Goal: Task Accomplishment & Management: Use online tool/utility

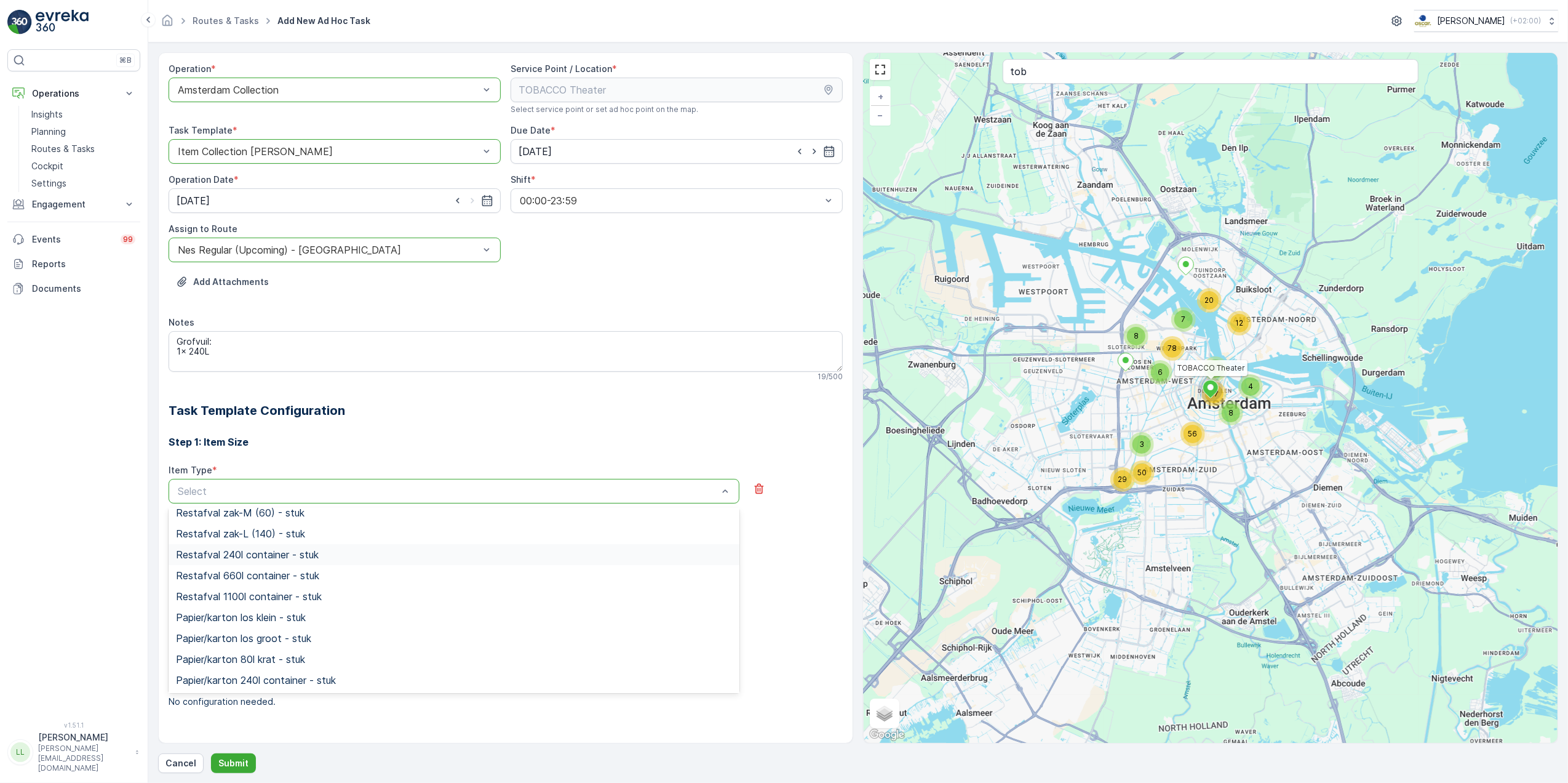
scroll to position [82, 0]
click at [308, 542] on span "Restafval 240l container - stuk" at bounding box center [247, 543] width 142 height 11
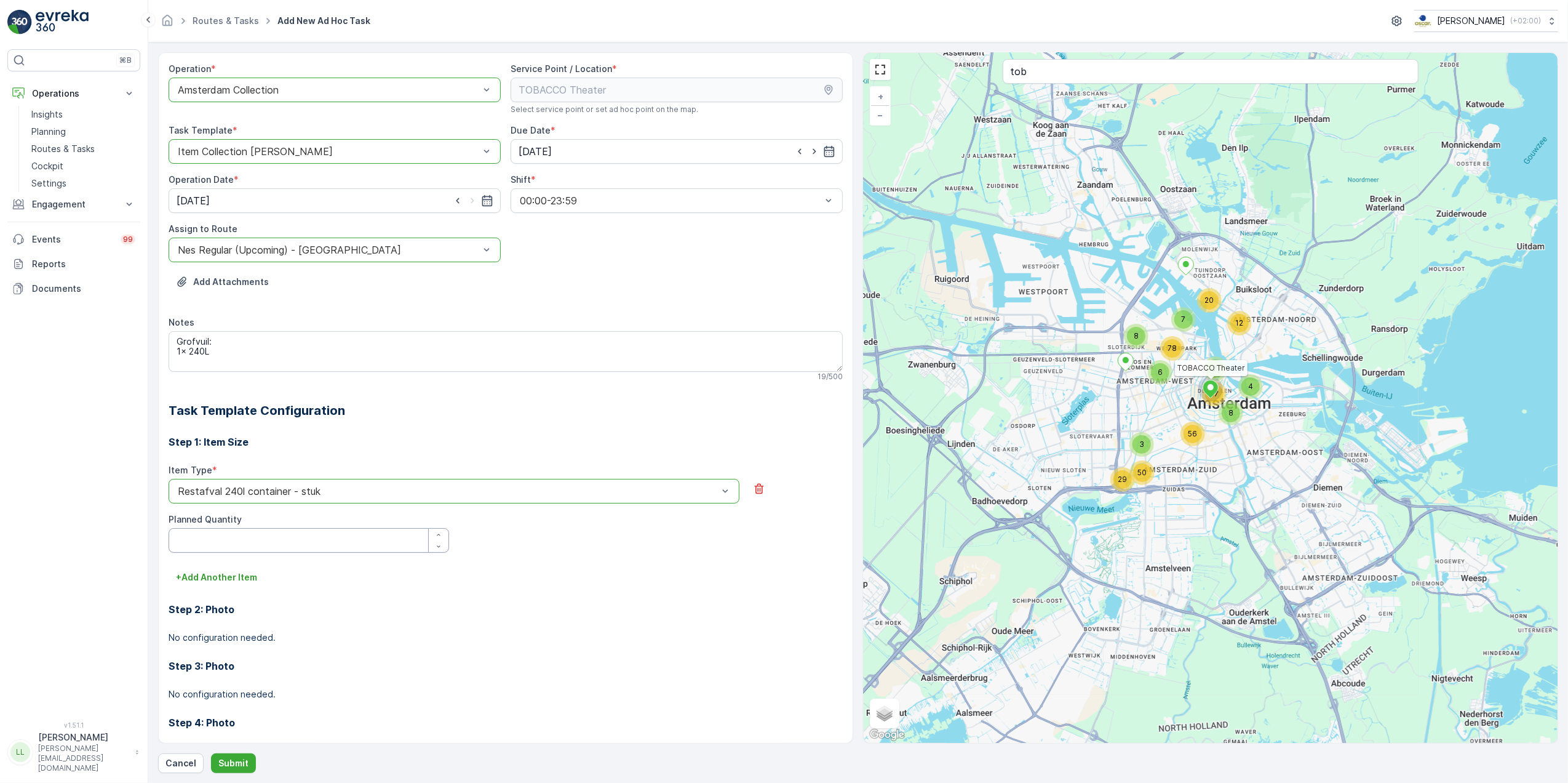
click at [258, 543] on Quantity "Planned Quantity" at bounding box center [309, 540] width 281 height 24
type Quantity "1"
click at [175, 351] on textarea "Grofvuil: 1x 240L" at bounding box center [505, 351] width 675 height 41
click at [232, 761] on p "Submit" at bounding box center [233, 763] width 30 height 13
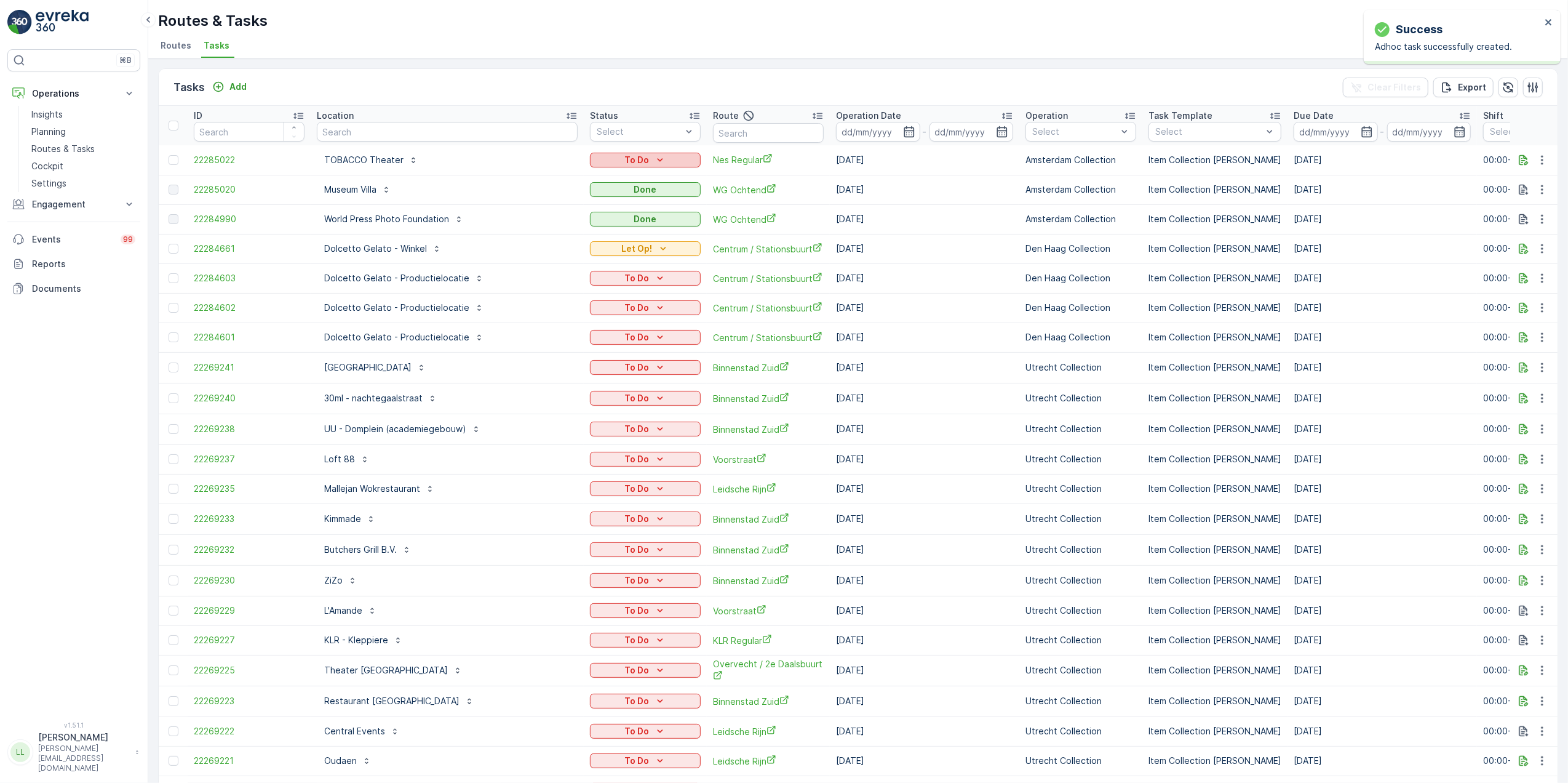
click at [600, 160] on div "To Do" at bounding box center [646, 160] width 101 height 13
click at [562, 178] on div "Let Op!" at bounding box center [562, 178] width 78 height 17
